Goal: Transaction & Acquisition: Obtain resource

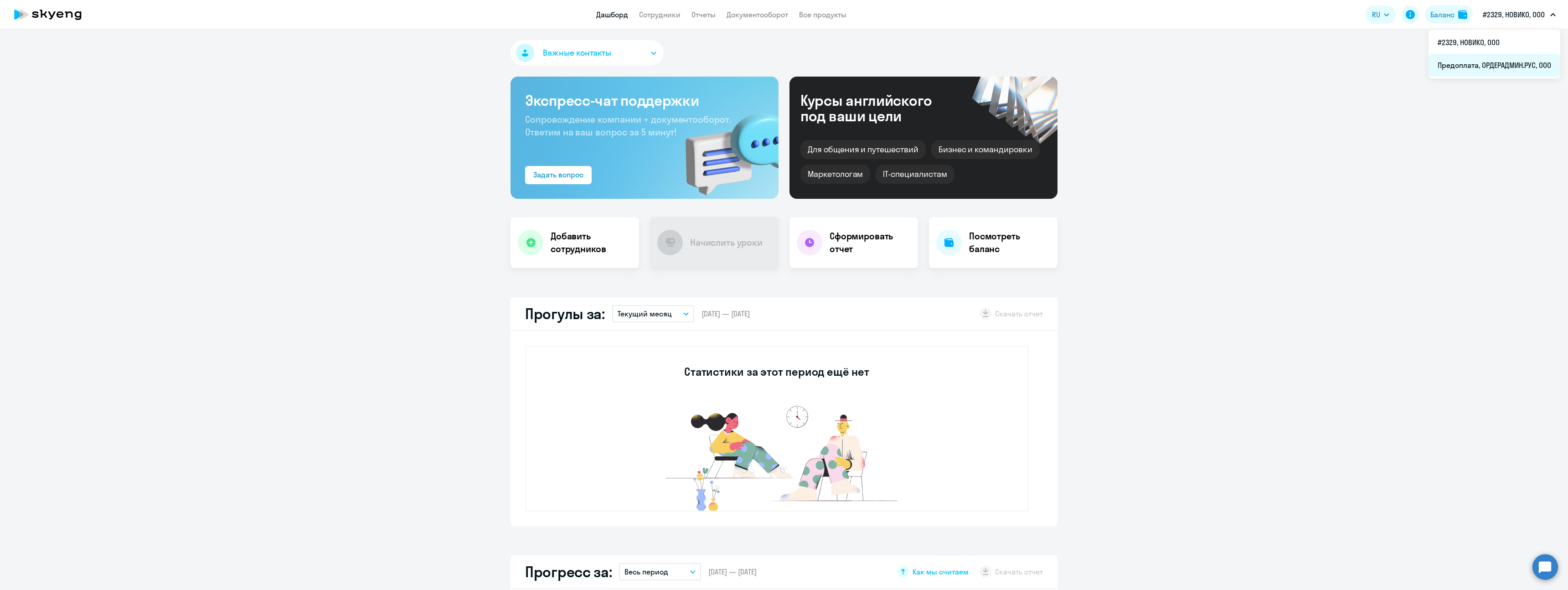
click at [1486, 58] on li "Предоплата, ОРДЕРАДМИН.РУС, ООО" at bounding box center [1494, 65] width 131 height 23
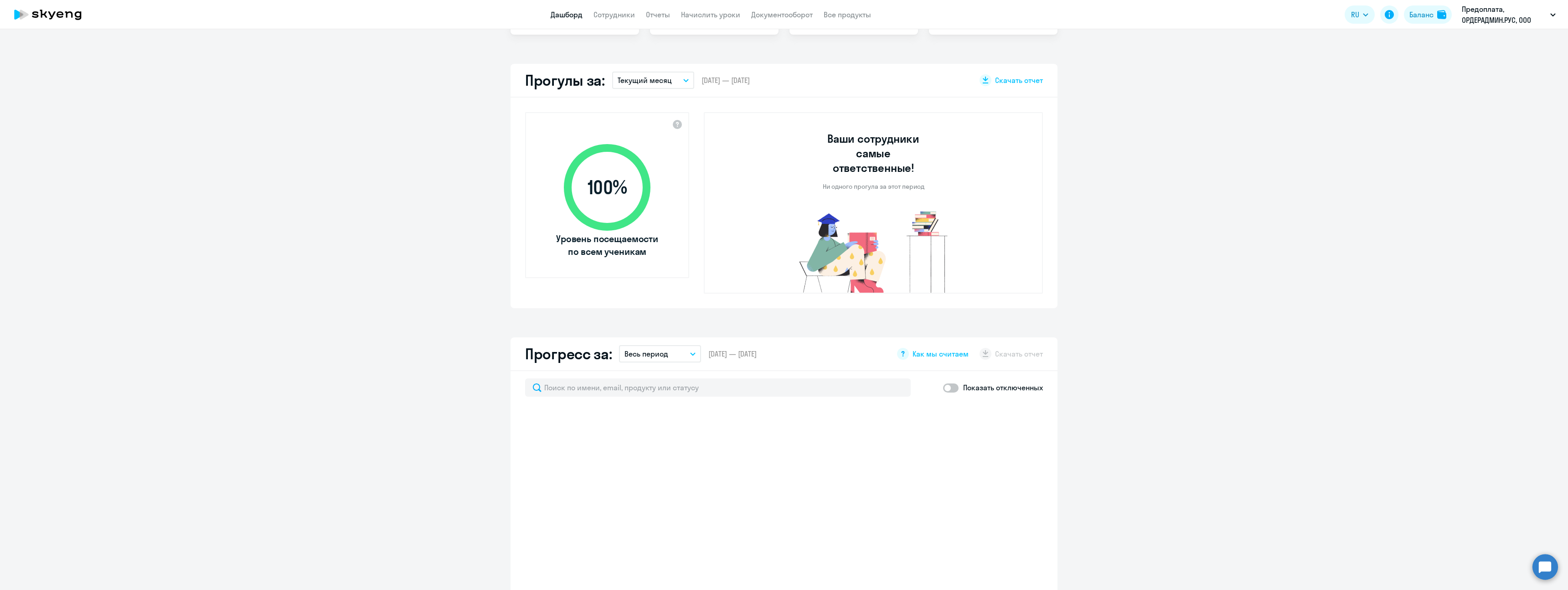
select select "30"
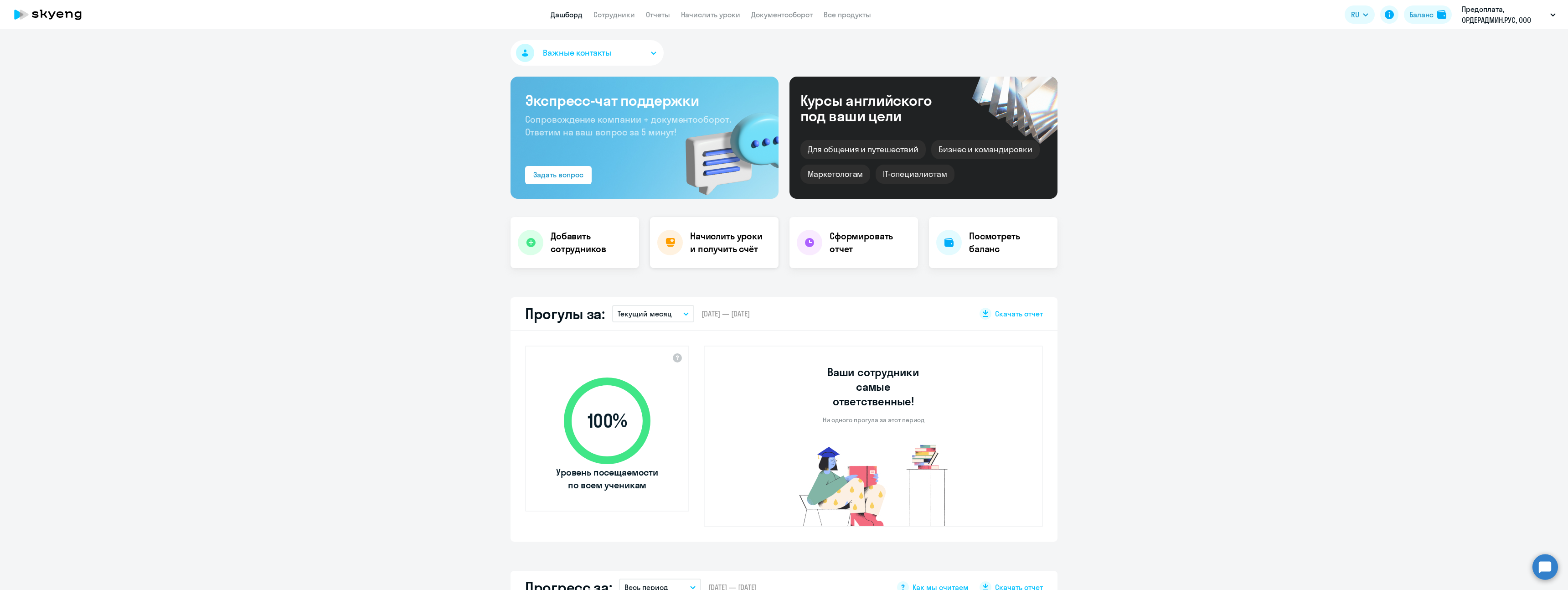
click at [711, 253] on h4 "Начислить уроки и получить счёт" at bounding box center [730, 242] width 79 height 26
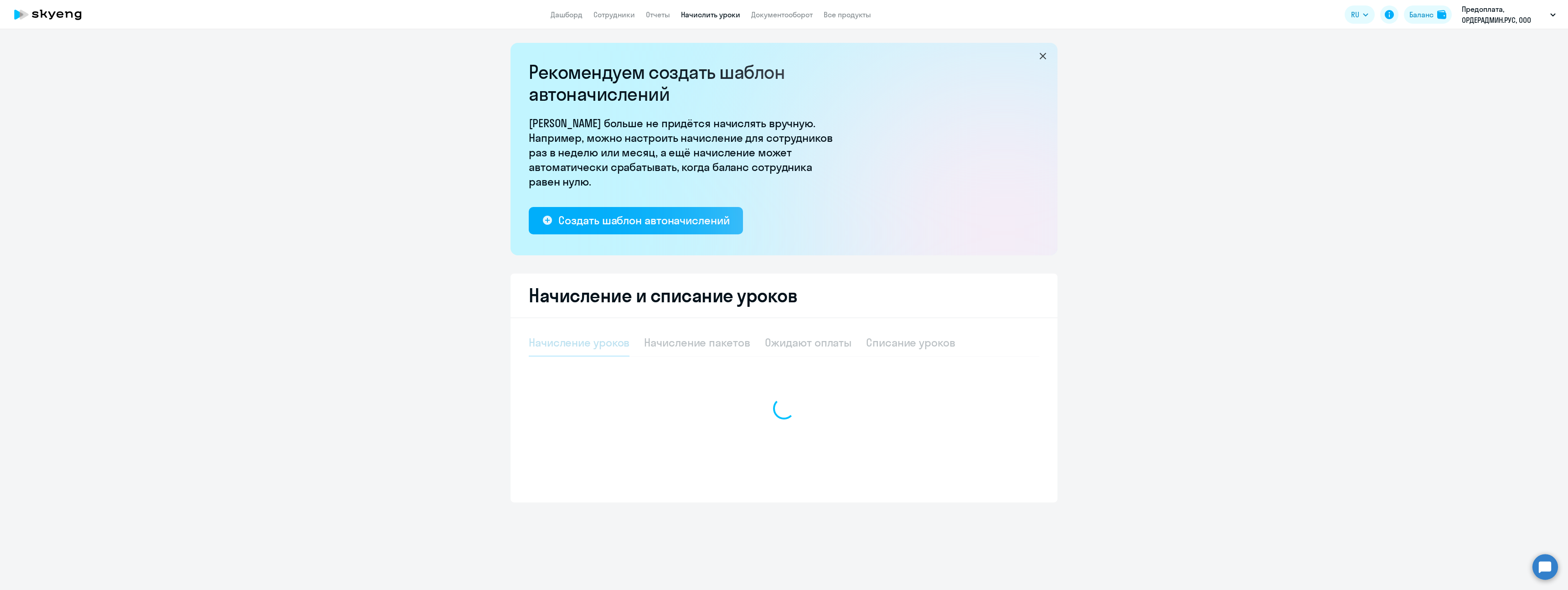
select select "10"
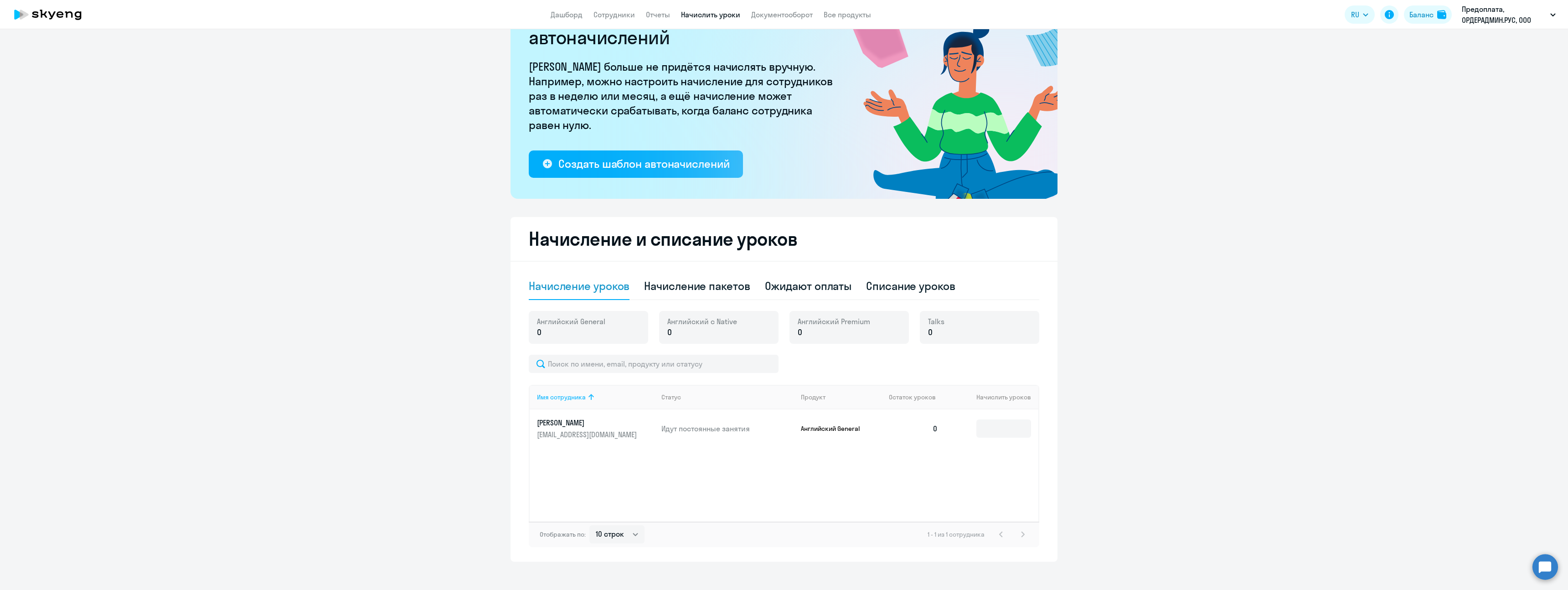
scroll to position [65, 0]
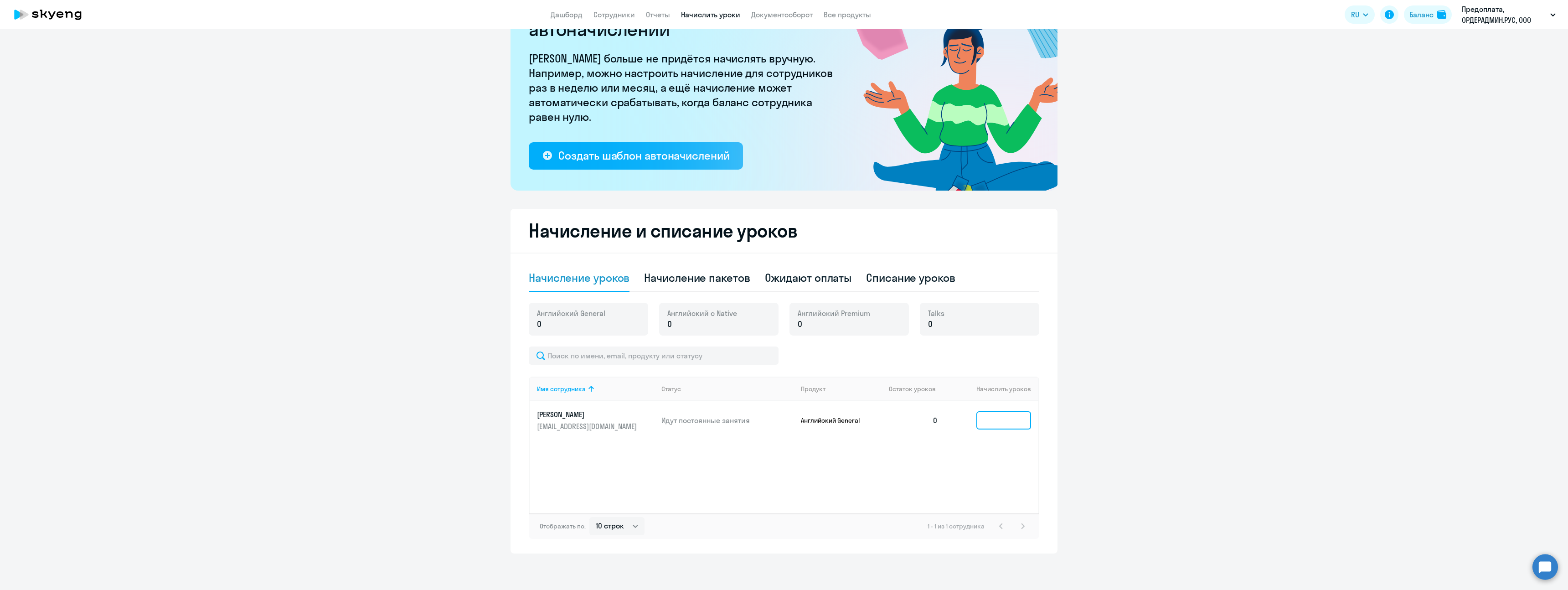
click at [989, 412] on input at bounding box center [1004, 420] width 55 height 18
type input "3"
type input "4"
type input "2"
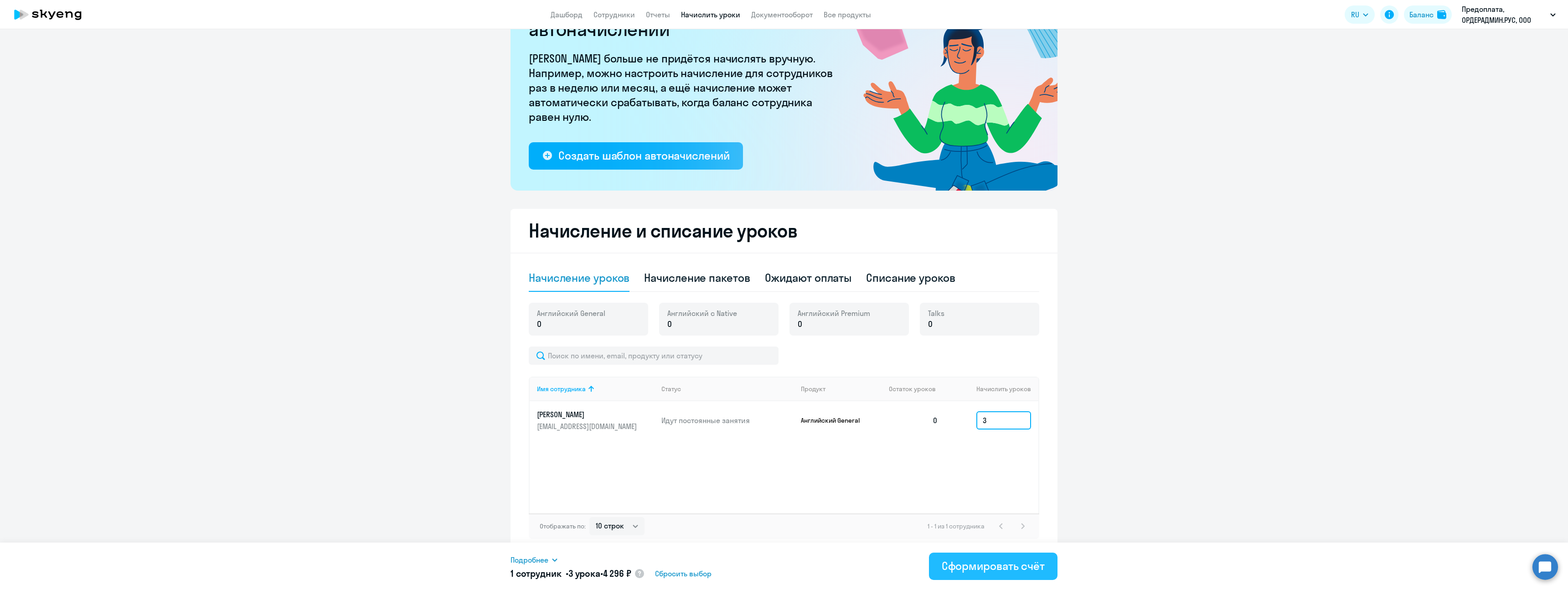
type input "3"
click at [982, 564] on div "Сформировать счёт" at bounding box center [993, 566] width 103 height 15
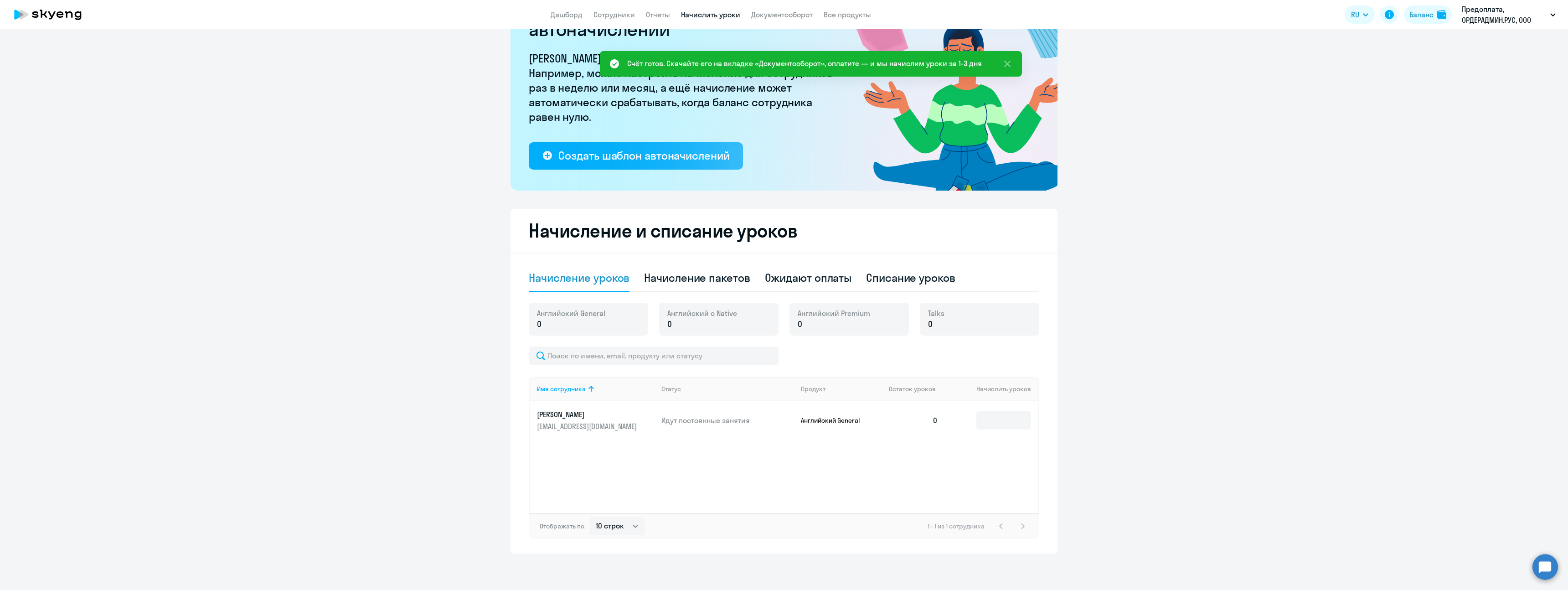
click at [902, 63] on div "Счёт готов. Скачайте его на вкладке «Документооборот», оплатите — и мы начислим…" at bounding box center [804, 63] width 355 height 11
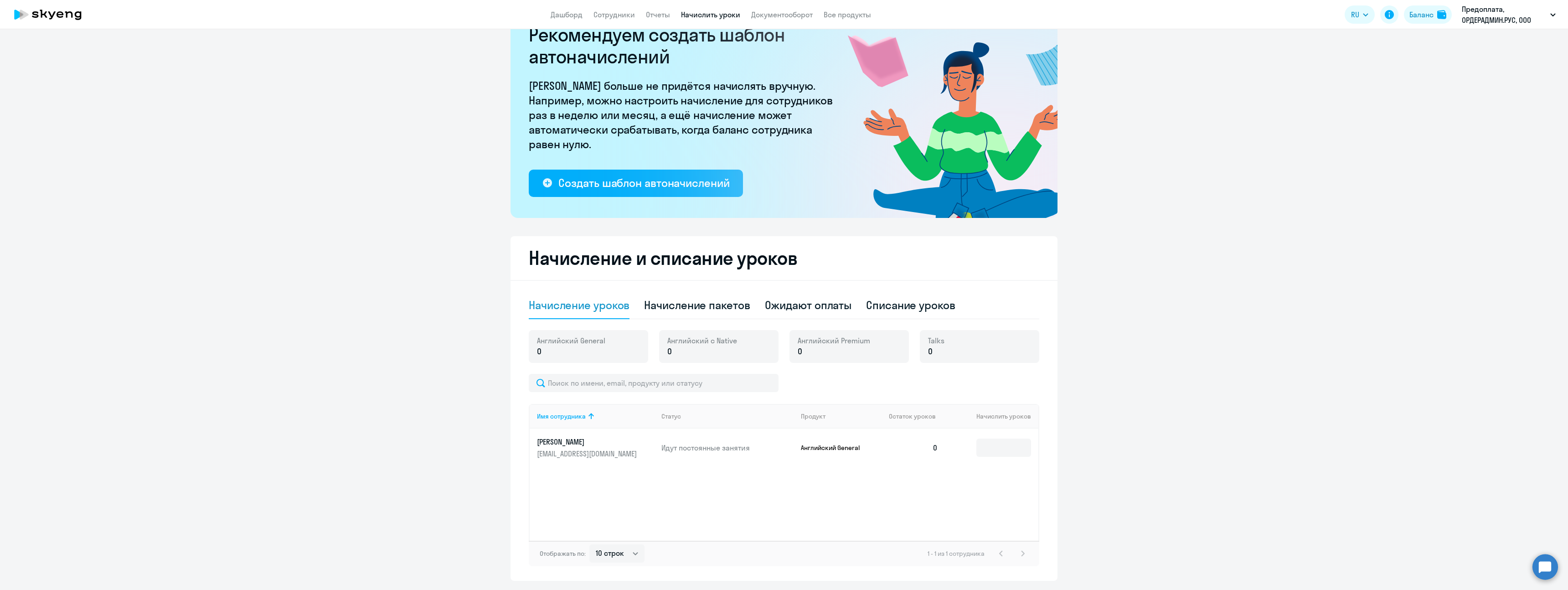
scroll to position [0, 0]
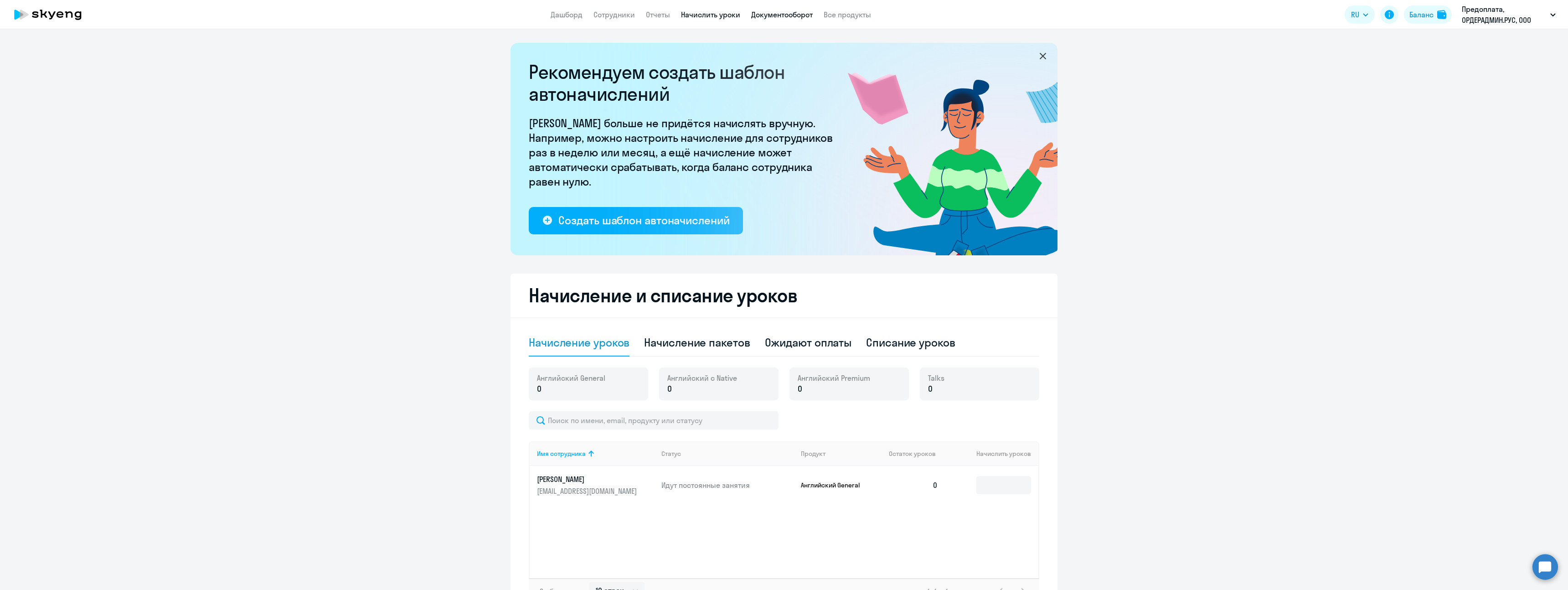
click at [774, 13] on link "Документооборот" at bounding box center [782, 14] width 61 height 9
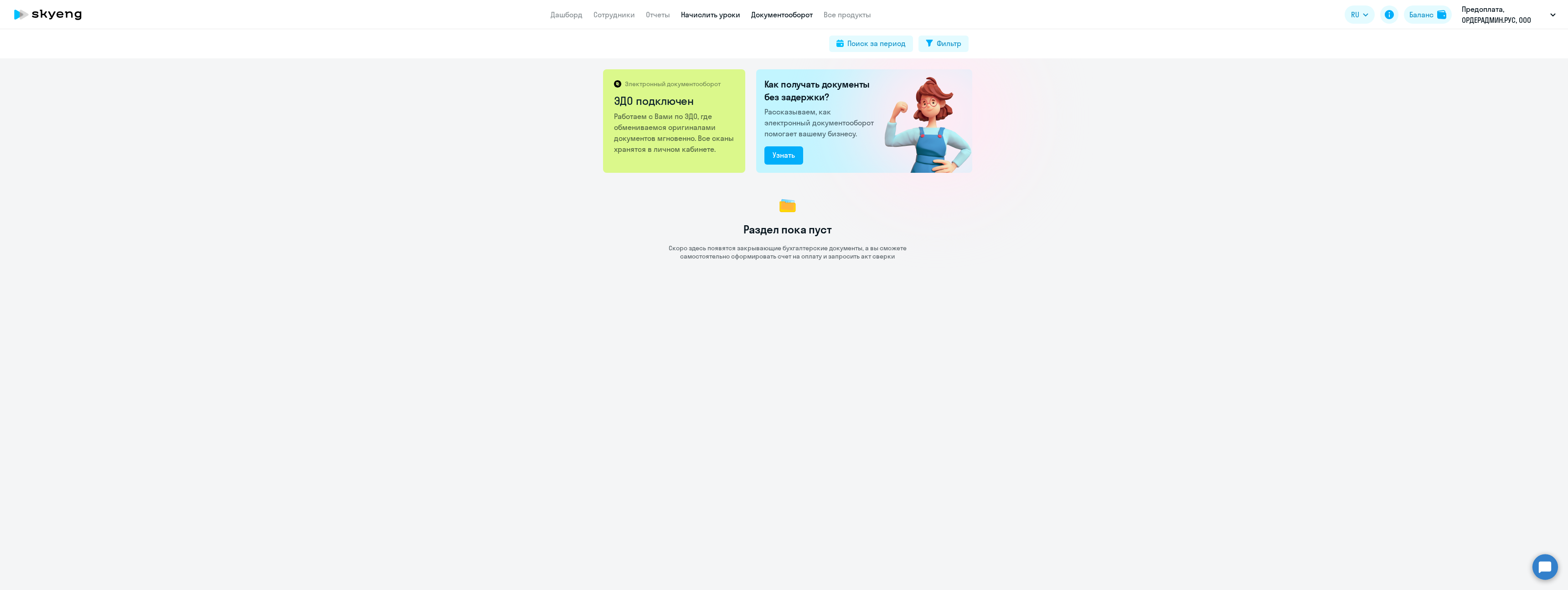
click at [701, 15] on link "Начислить уроки" at bounding box center [710, 14] width 59 height 9
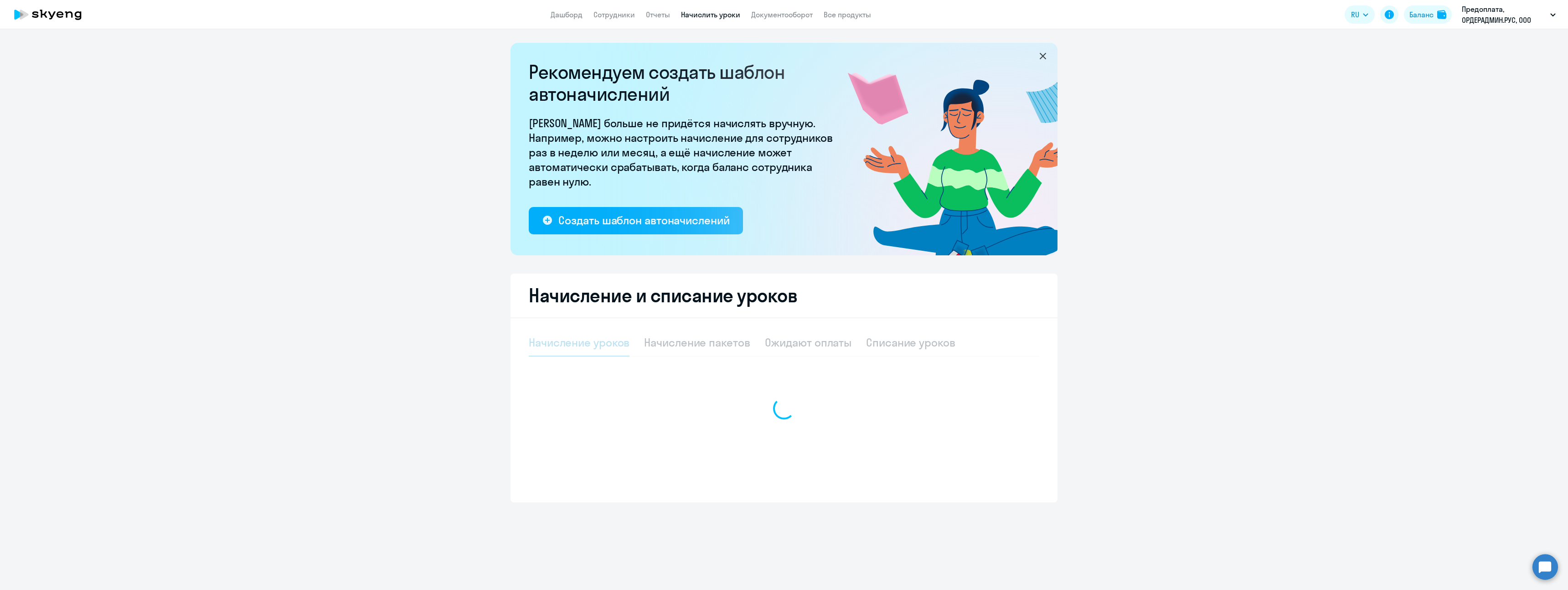
select select "10"
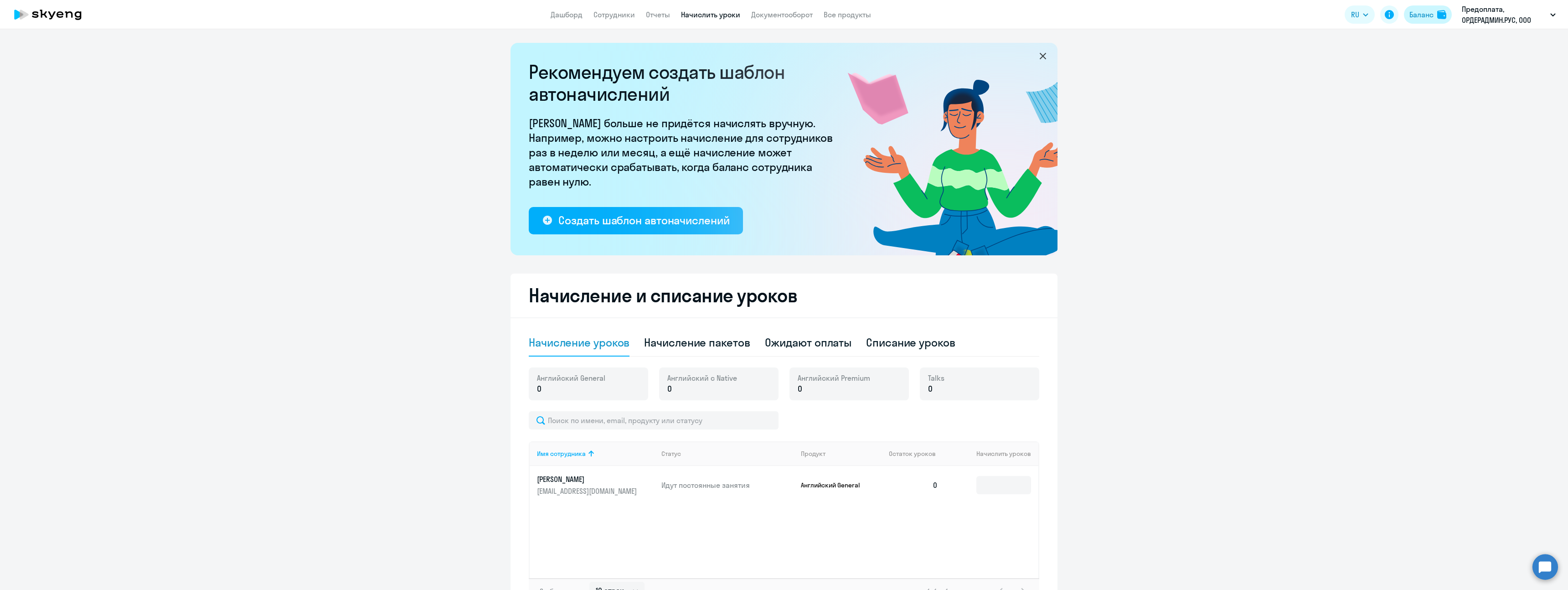
click at [1424, 15] on div "Баланс" at bounding box center [1421, 15] width 24 height 11
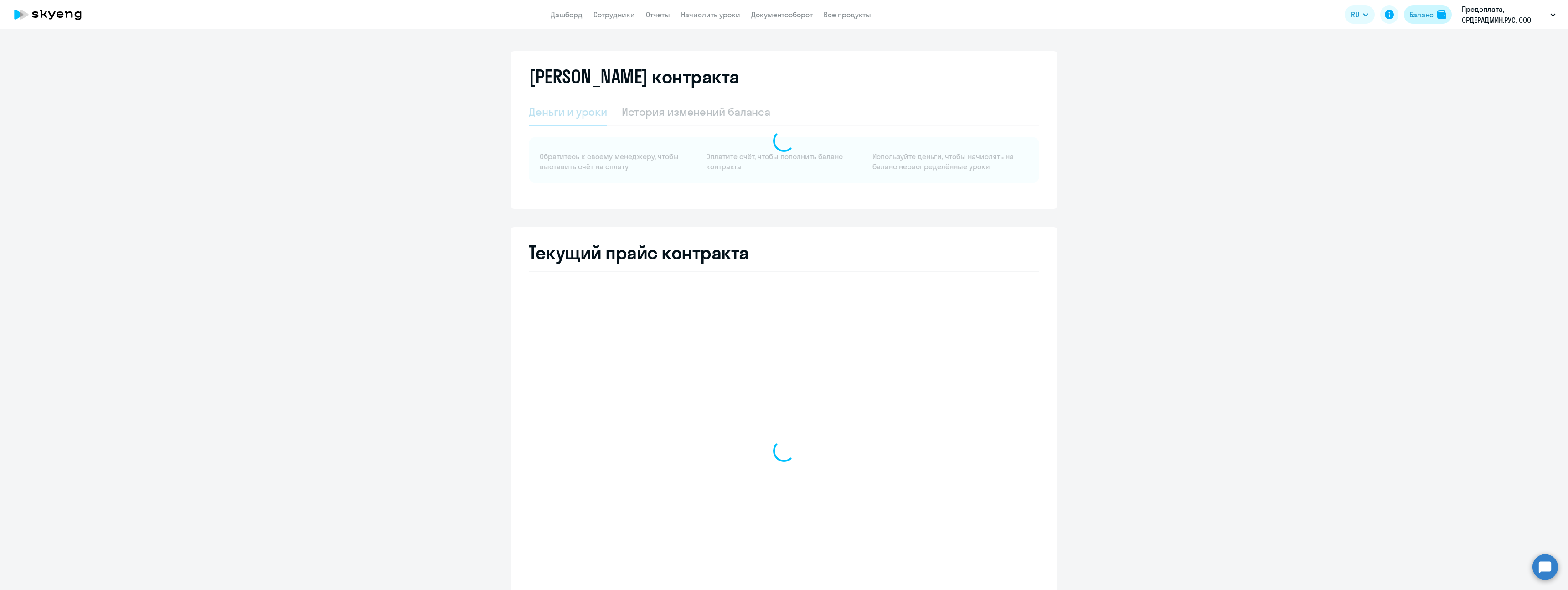
select select "english_adult_not_native_speaker"
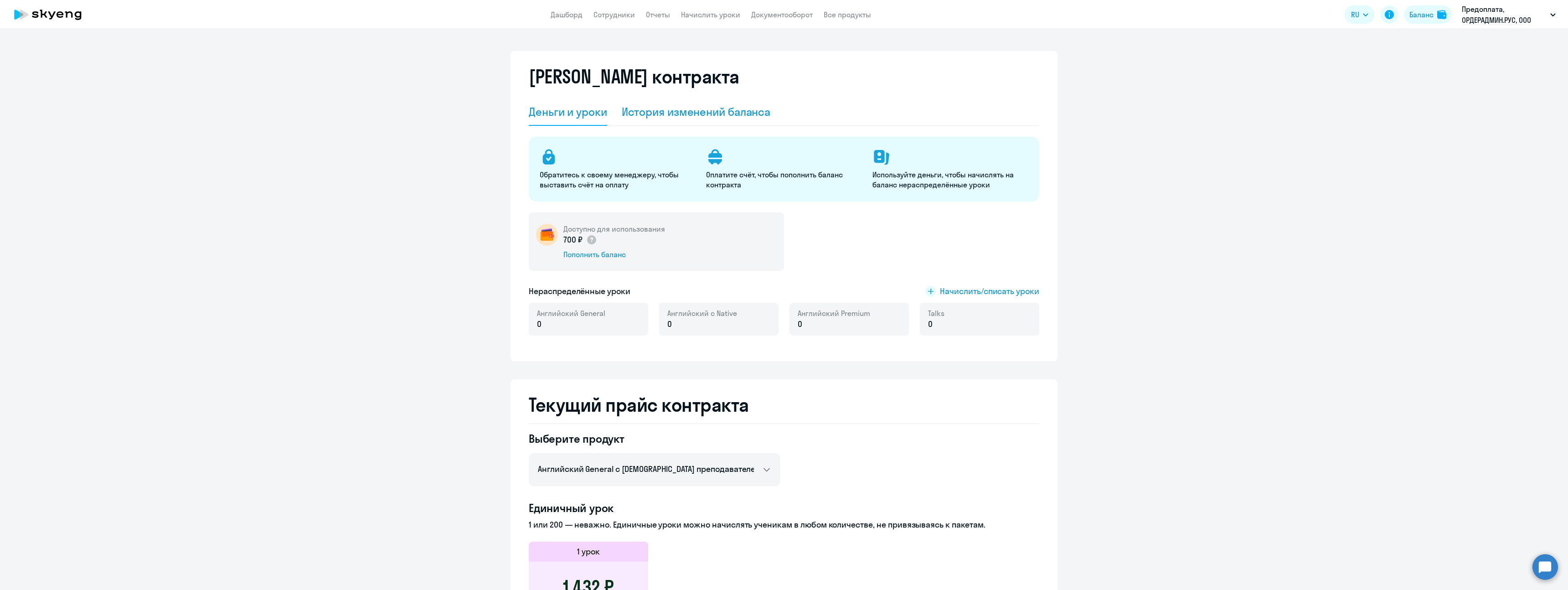
click at [663, 114] on div "История изменений баланса" at bounding box center [696, 111] width 149 height 15
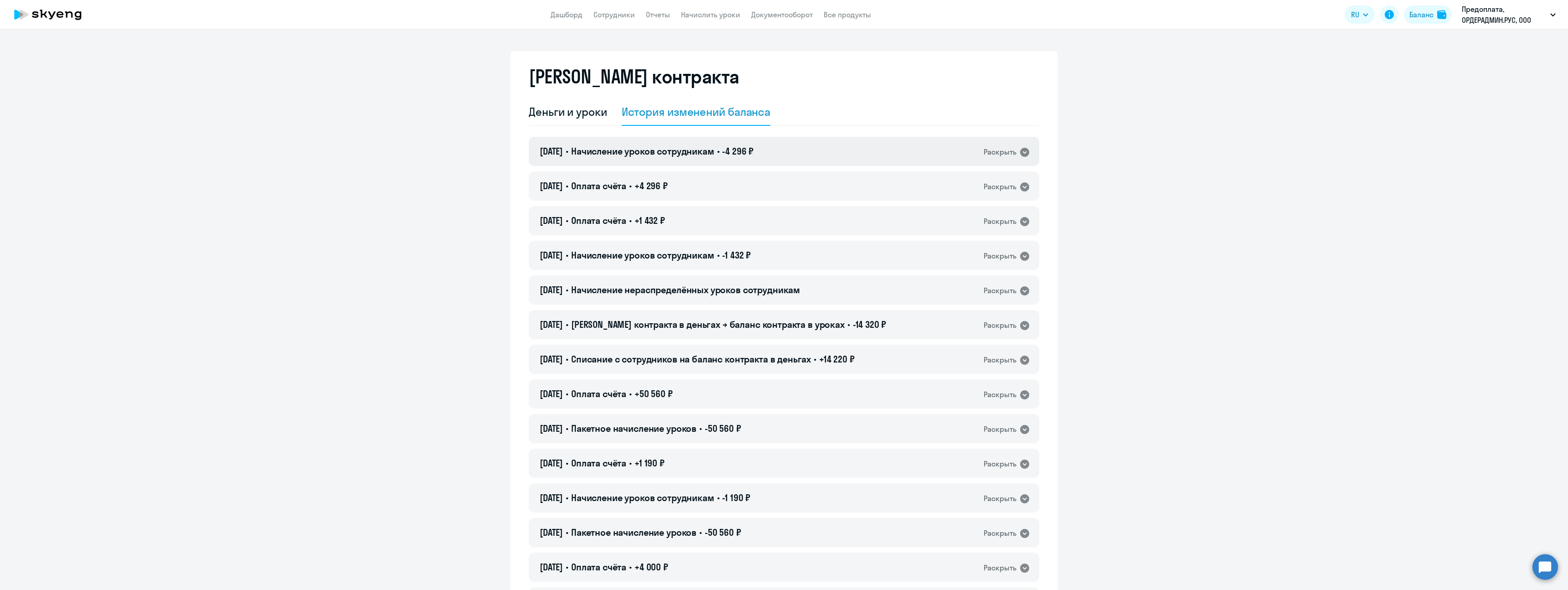
click at [637, 153] on span "Начисление уроков сотрудникам" at bounding box center [642, 151] width 143 height 12
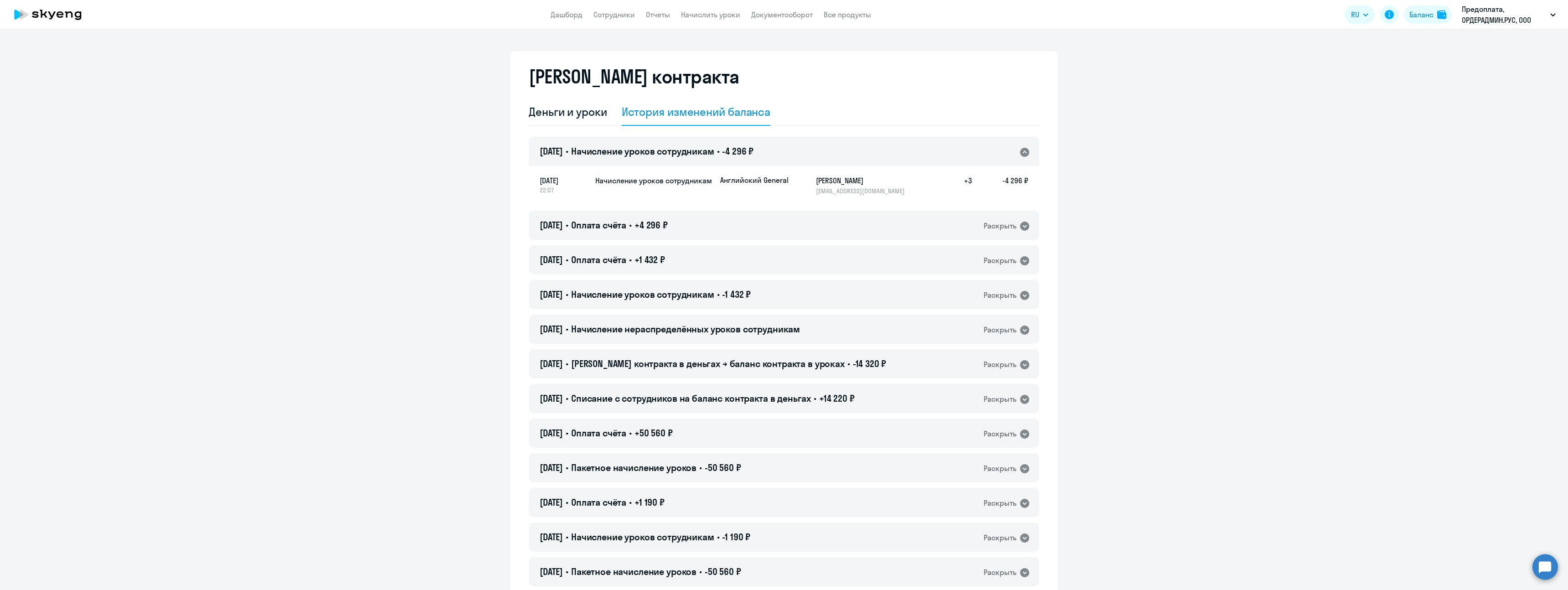
click at [637, 153] on span "Начисление уроков сотрудникам" at bounding box center [642, 151] width 143 height 12
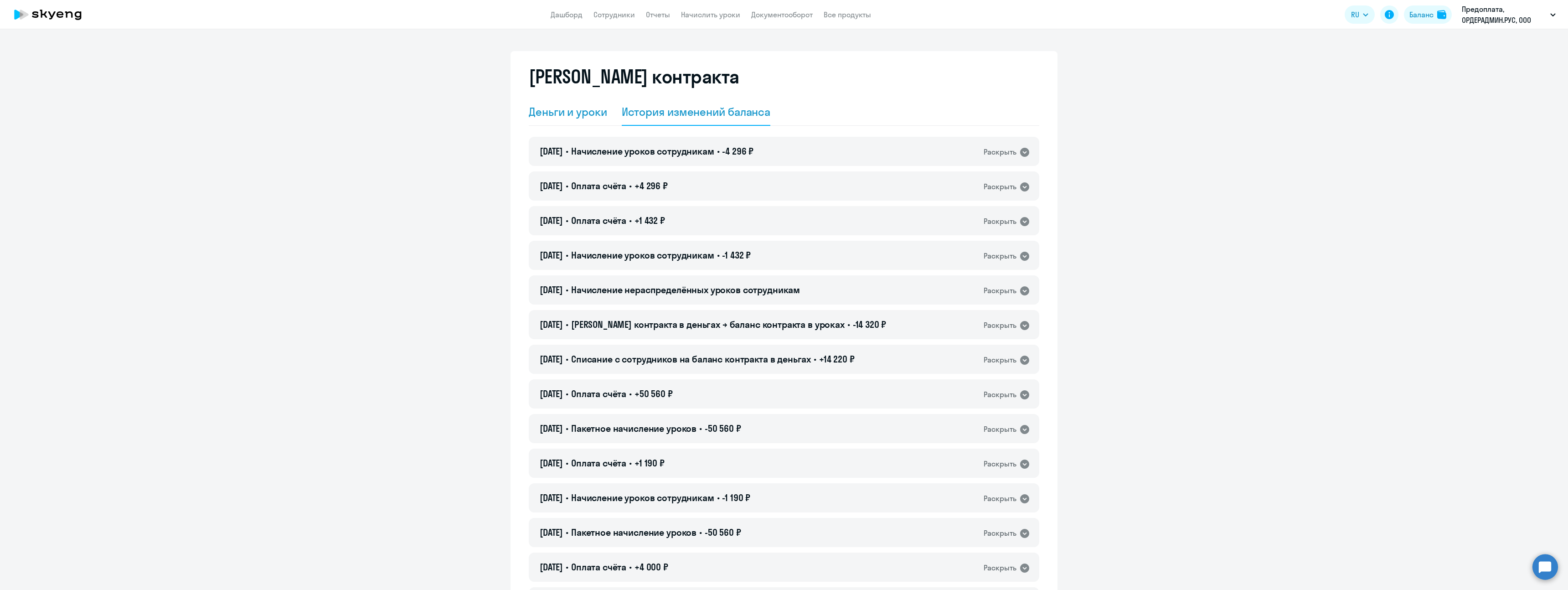
click at [584, 114] on div "Деньги и уроки" at bounding box center [568, 111] width 79 height 15
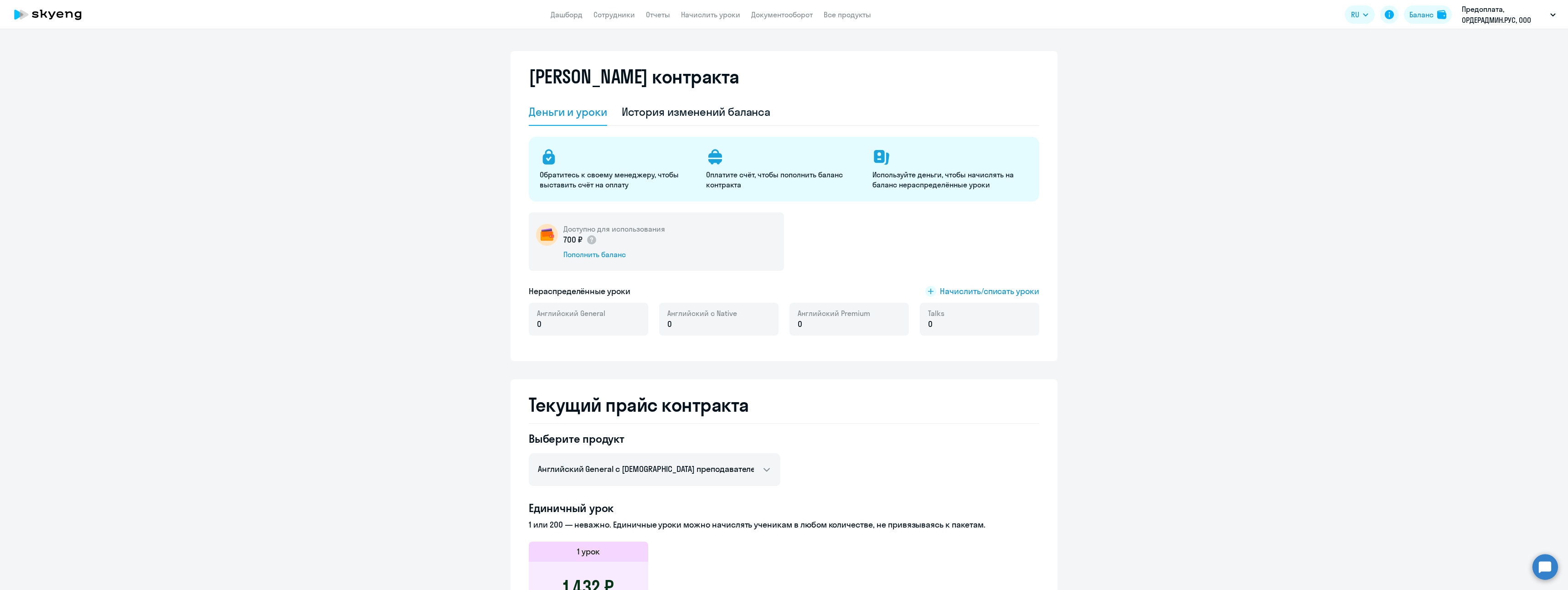
click at [786, 19] on app-menu-item-link "Документооборот" at bounding box center [782, 15] width 61 height 12
click at [788, 15] on link "Документооборот" at bounding box center [782, 14] width 61 height 9
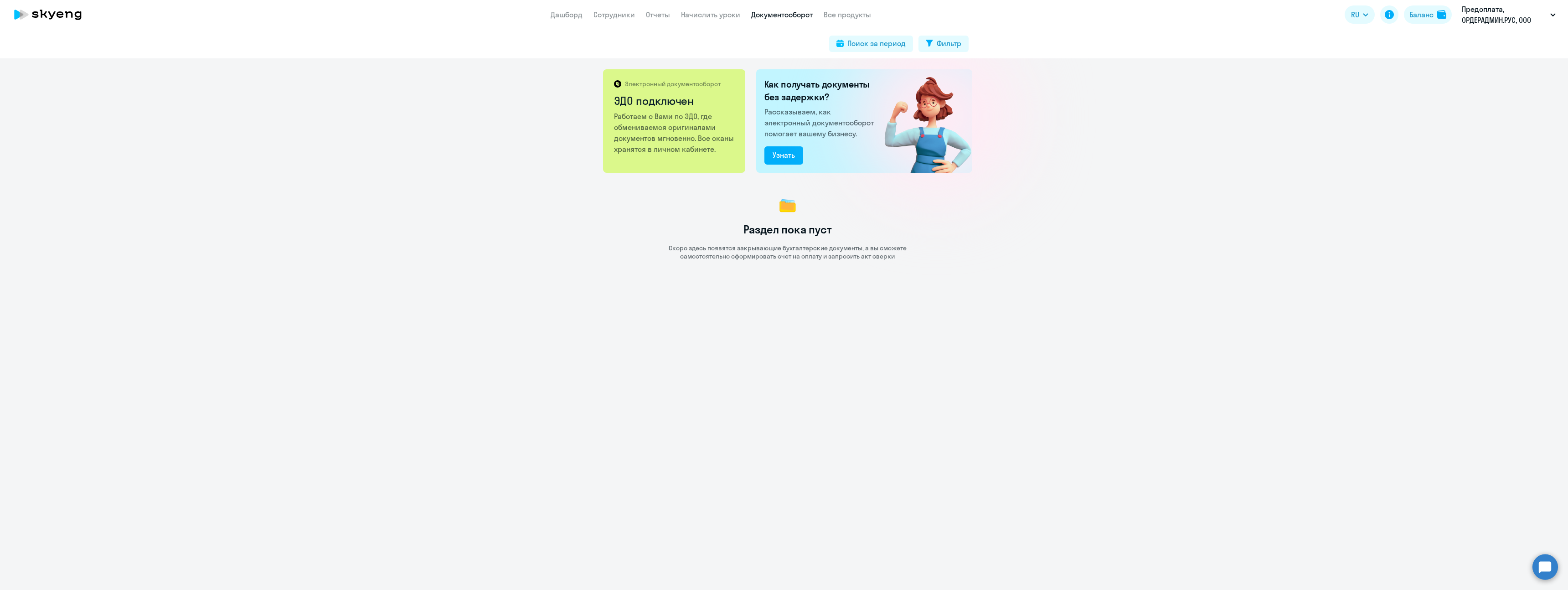
click at [712, 21] on app-header "Дашборд Сотрудники Отчеты Начислить уроки Документооборот Все продукты Дашборд …" at bounding box center [784, 15] width 1568 height 29
click at [655, 15] on link "Отчеты" at bounding box center [658, 14] width 24 height 9
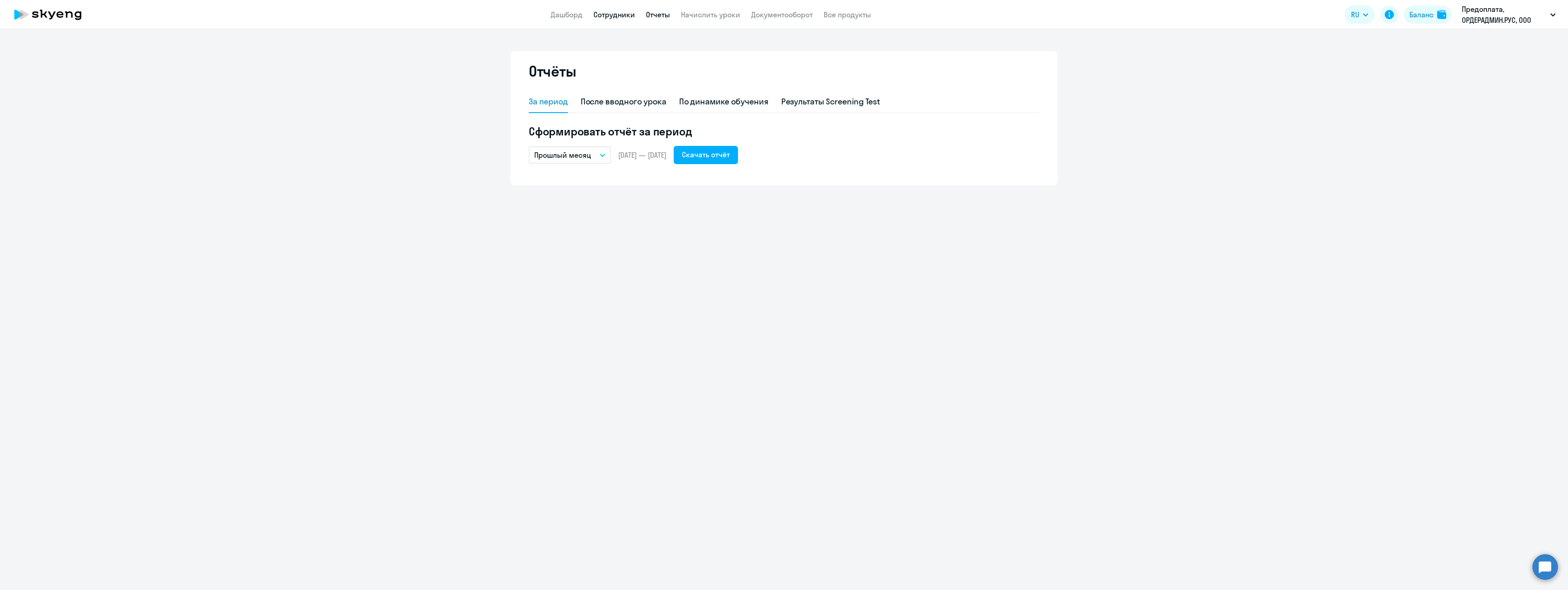
click at [612, 15] on link "Сотрудники" at bounding box center [614, 14] width 41 height 9
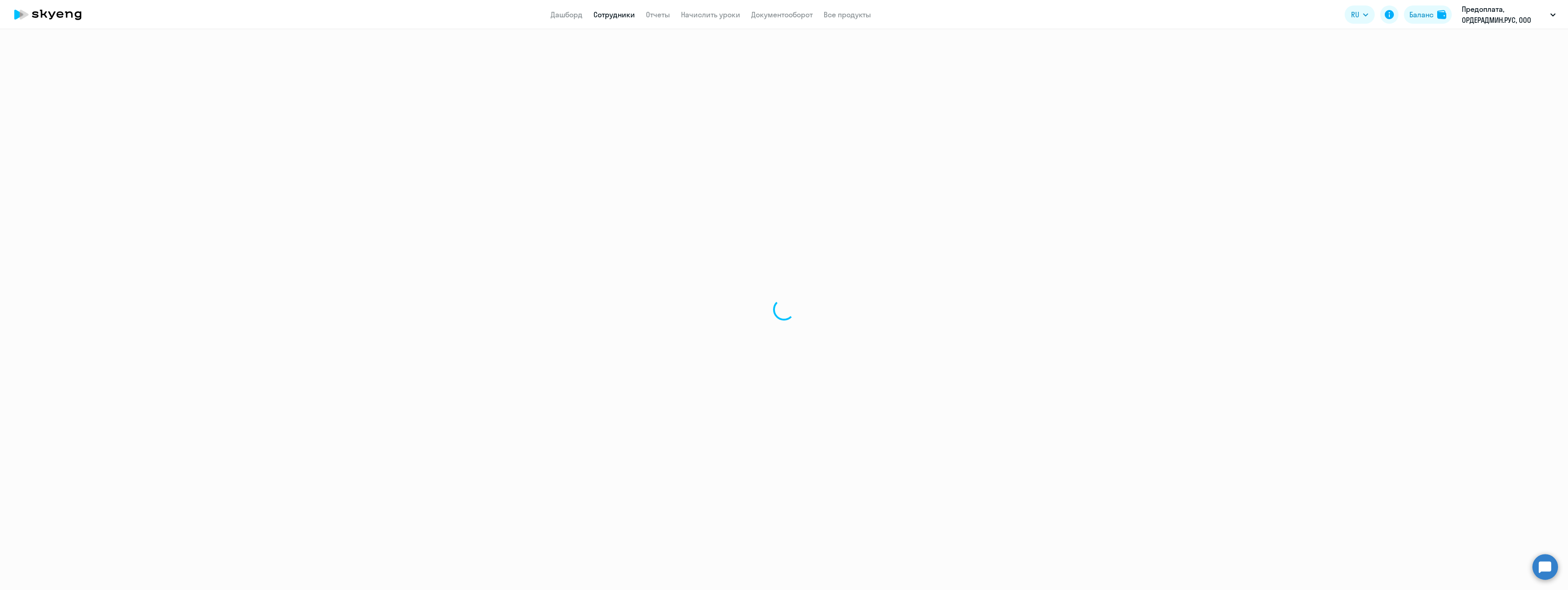
select select "30"
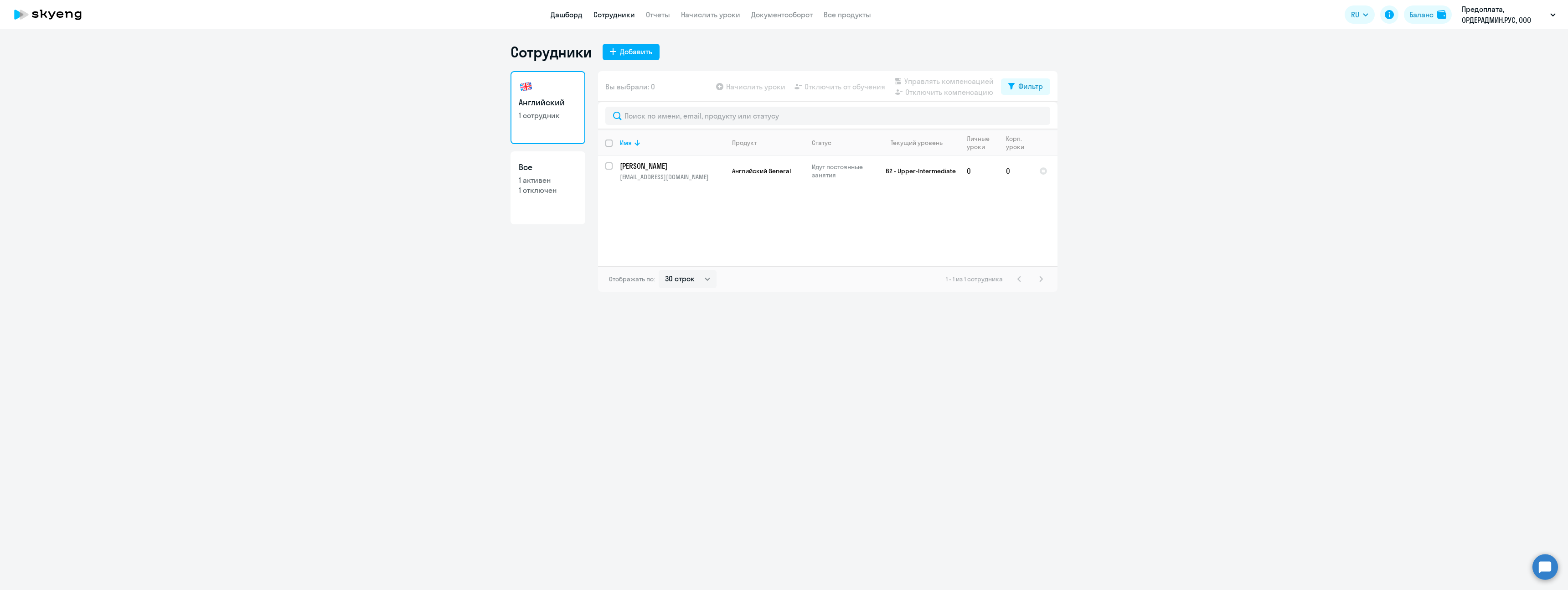
click at [564, 13] on link "Дашборд" at bounding box center [567, 14] width 32 height 9
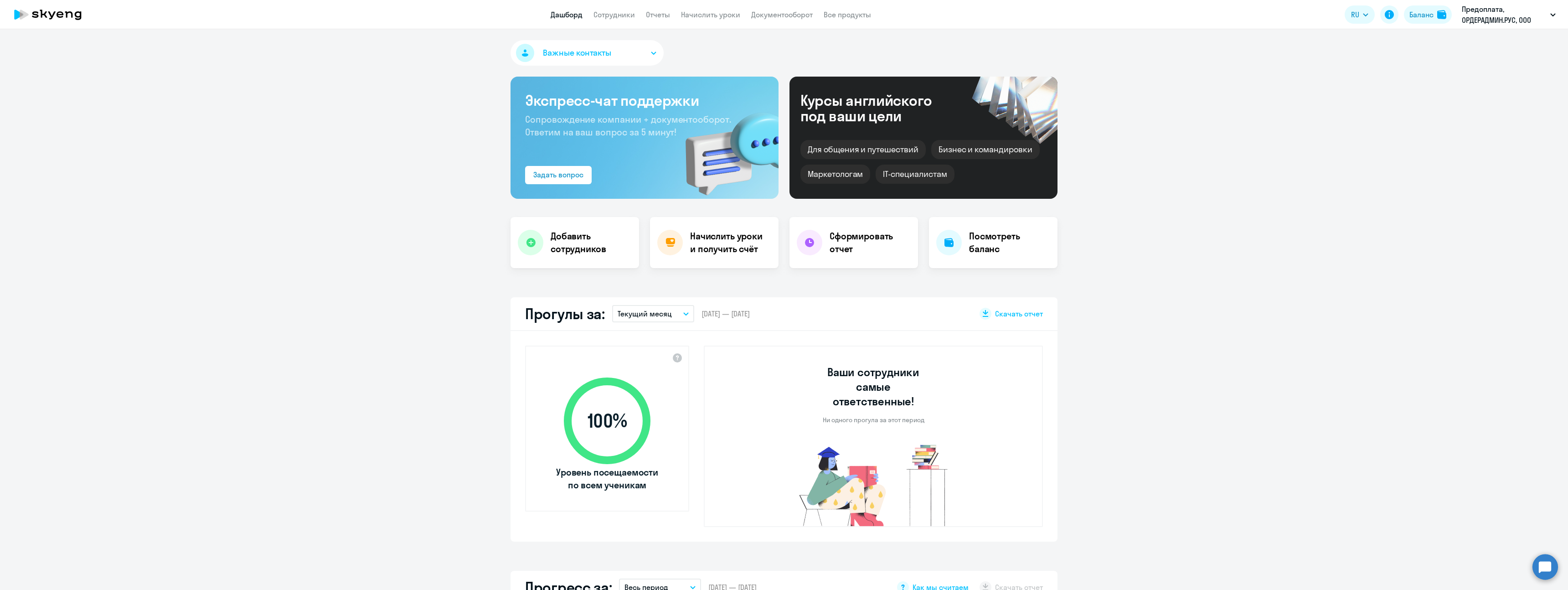
select select "30"
click at [664, 16] on link "Отчеты" at bounding box center [658, 14] width 24 height 9
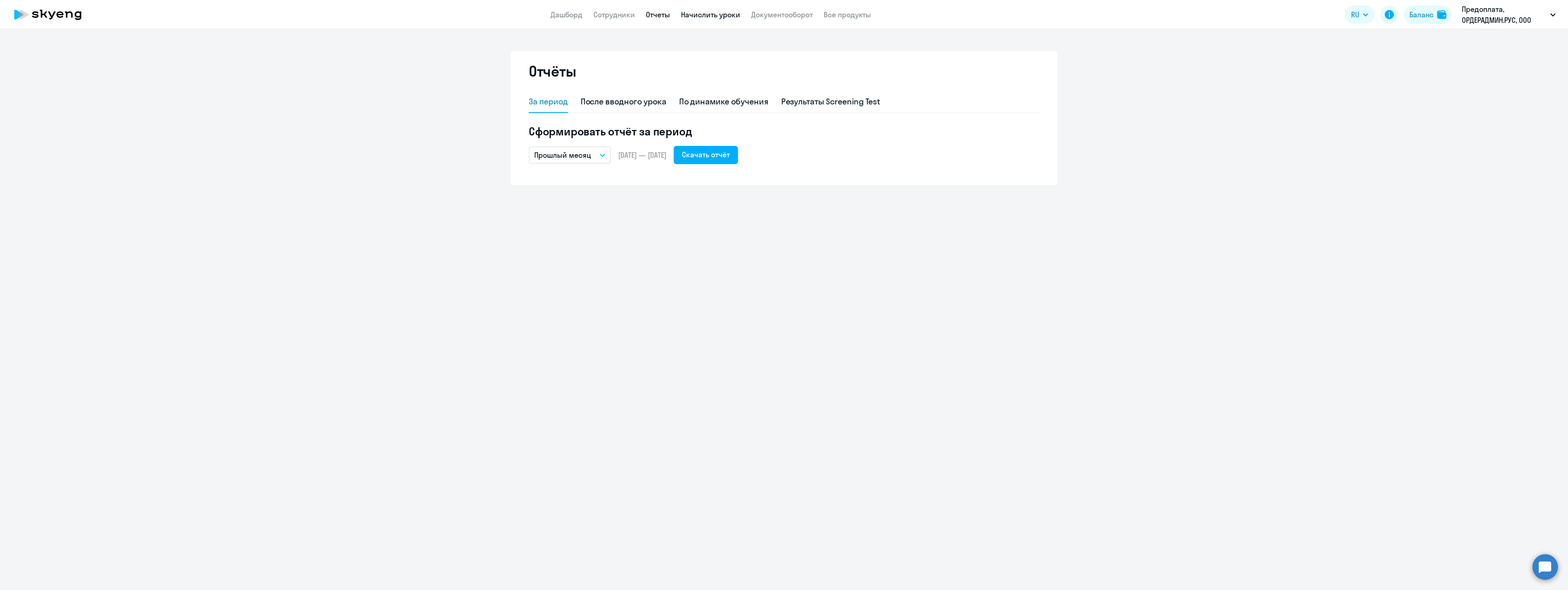
click at [718, 15] on link "Начислить уроки" at bounding box center [710, 14] width 59 height 9
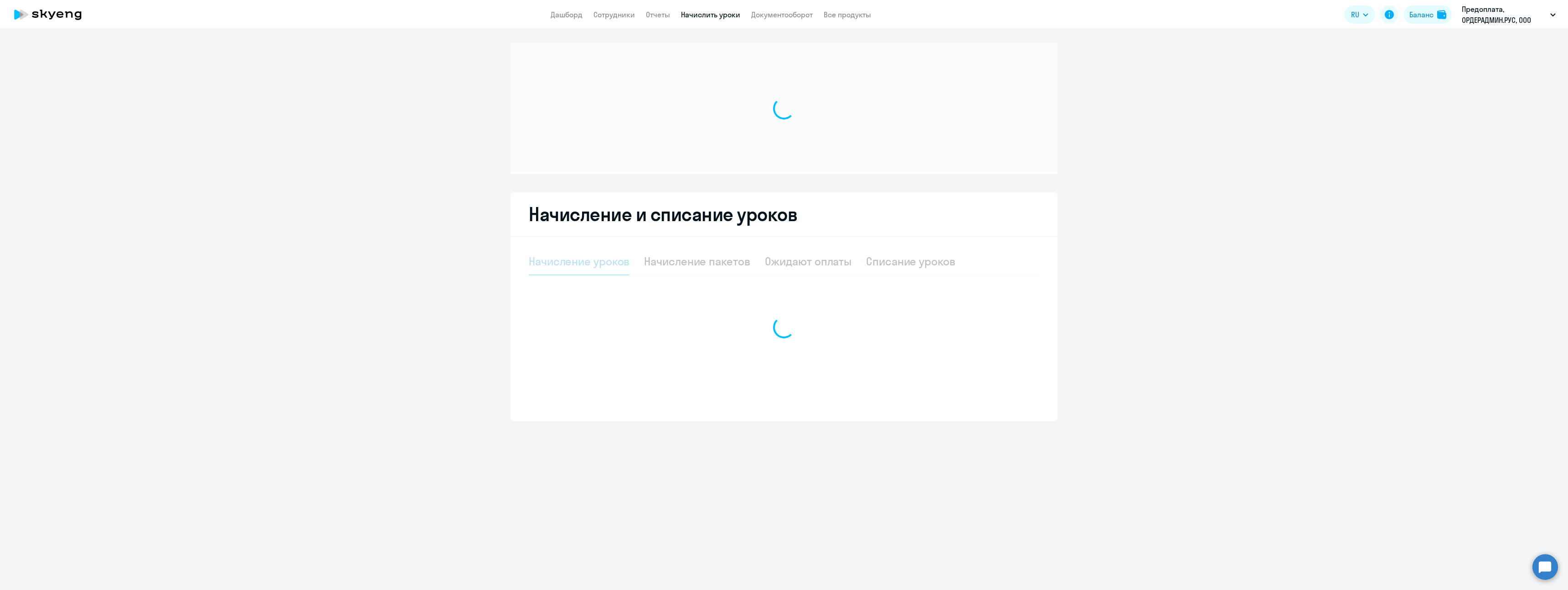
select select "10"
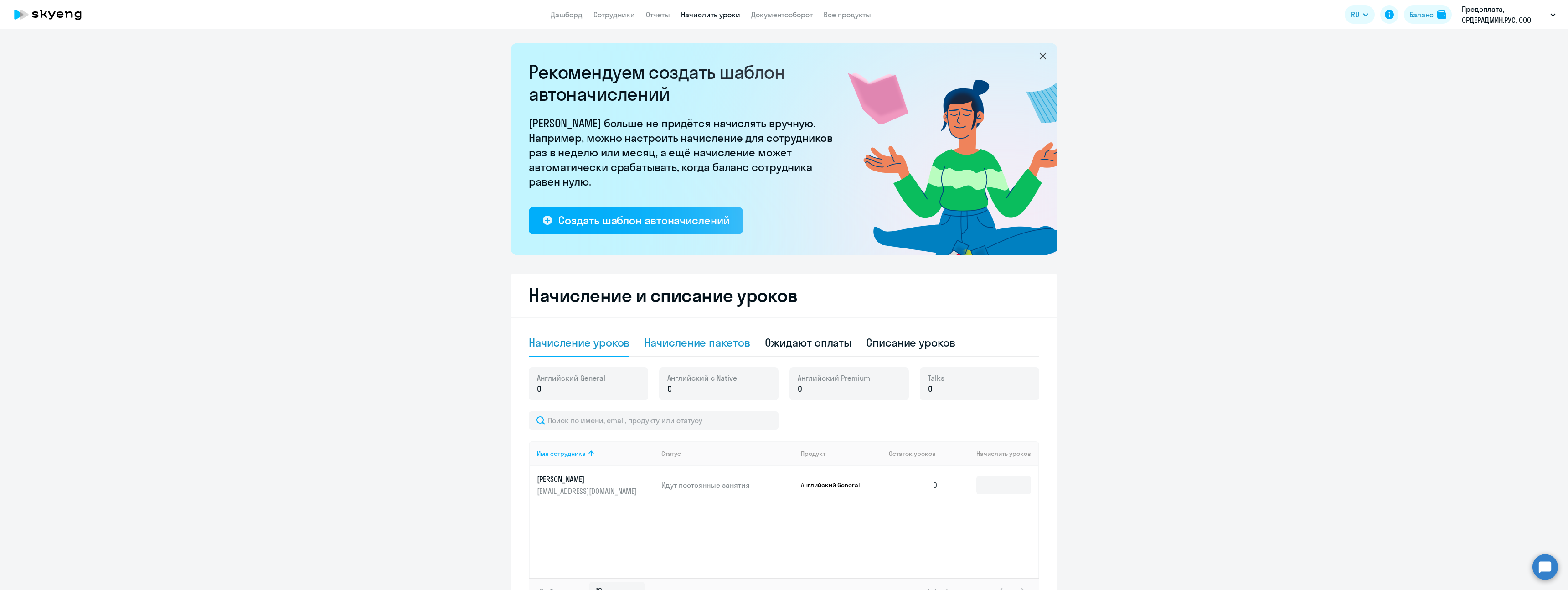
click at [674, 350] on div "Начисление пакетов" at bounding box center [697, 343] width 106 height 27
select select "10"
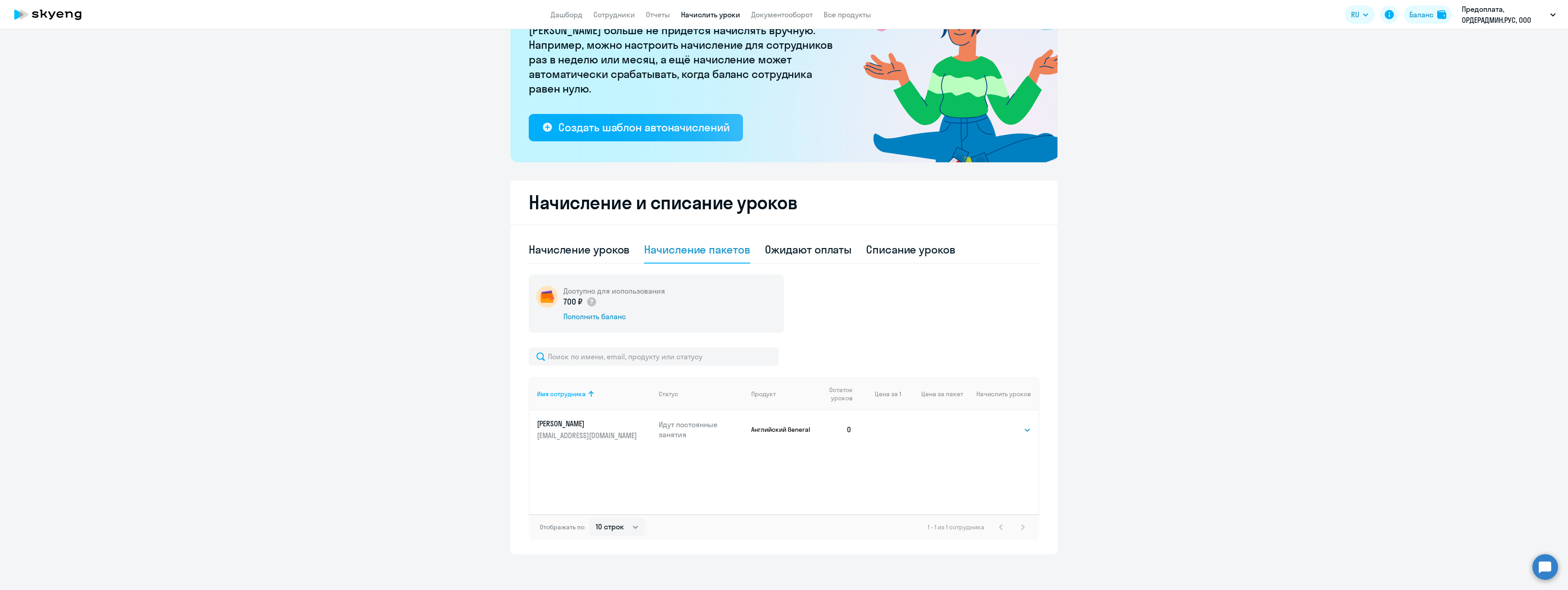
scroll to position [94, 0]
click at [780, 246] on div "Ожидают оплаты" at bounding box center [808, 248] width 87 height 15
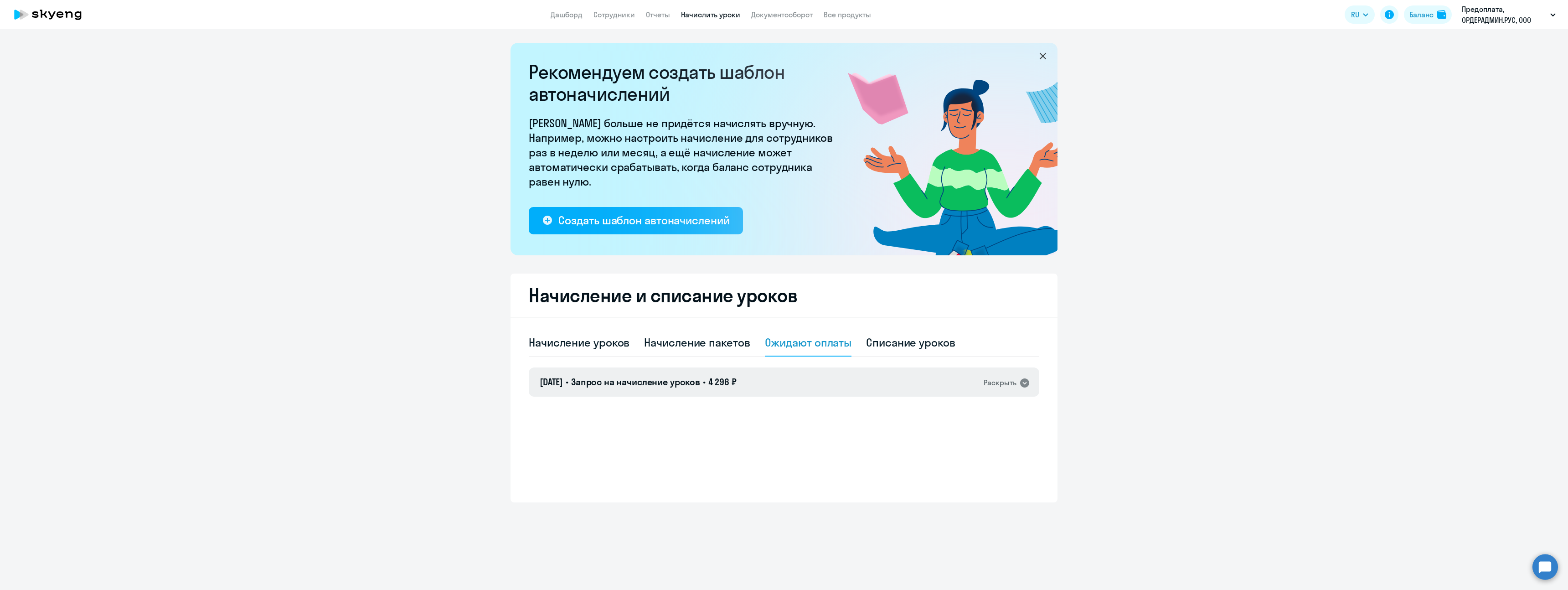
click at [995, 386] on div "Раскрыть" at bounding box center [1000, 382] width 33 height 12
click at [704, 469] on span "Скачать счёт" at bounding box center [700, 475] width 44 height 11
